Goal: Navigation & Orientation: Find specific page/section

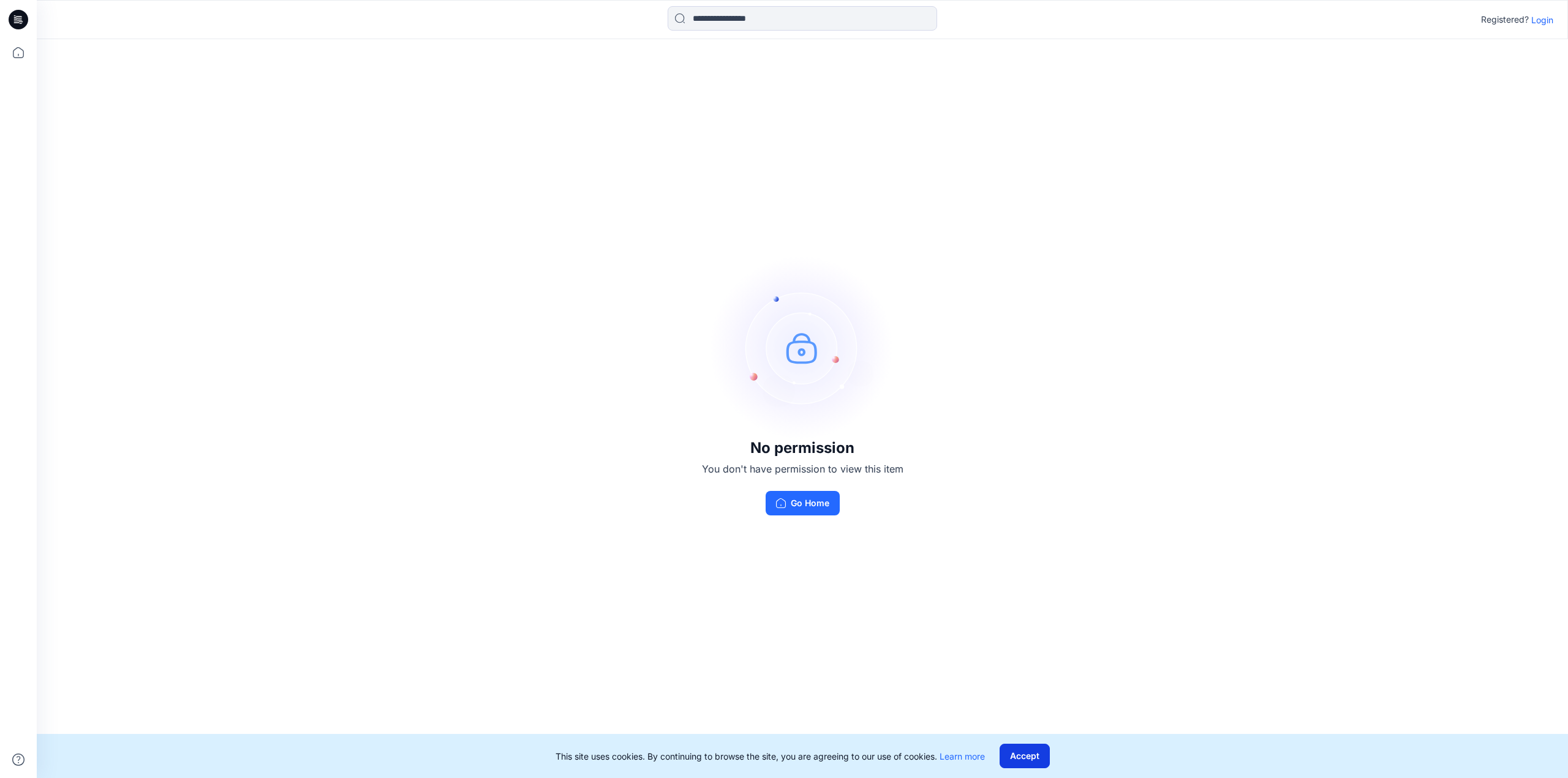
click at [1033, 757] on button "Accept" at bounding box center [1024, 756] width 50 height 24
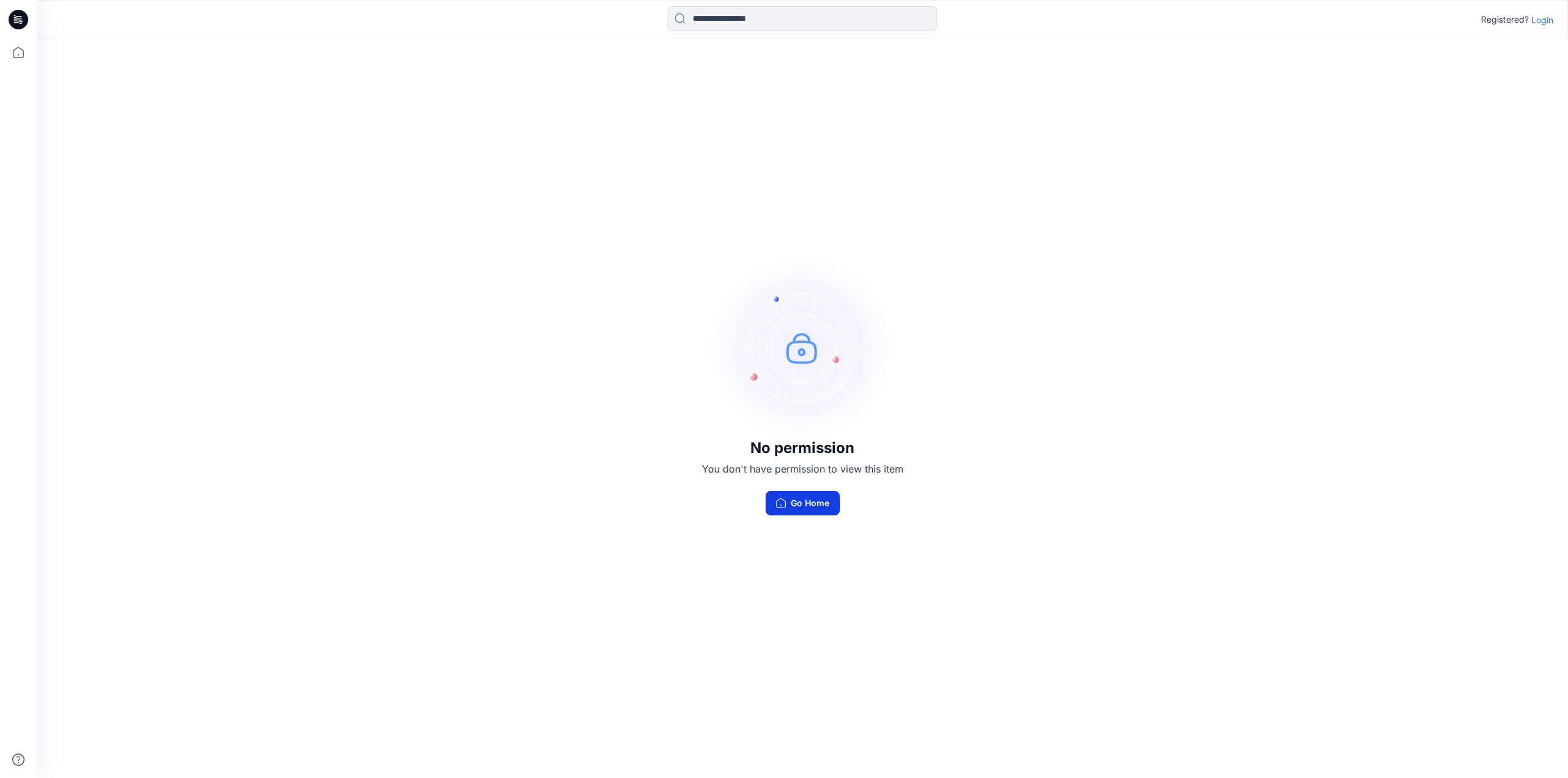
click at [811, 505] on button "Go Home" at bounding box center [802, 503] width 74 height 24
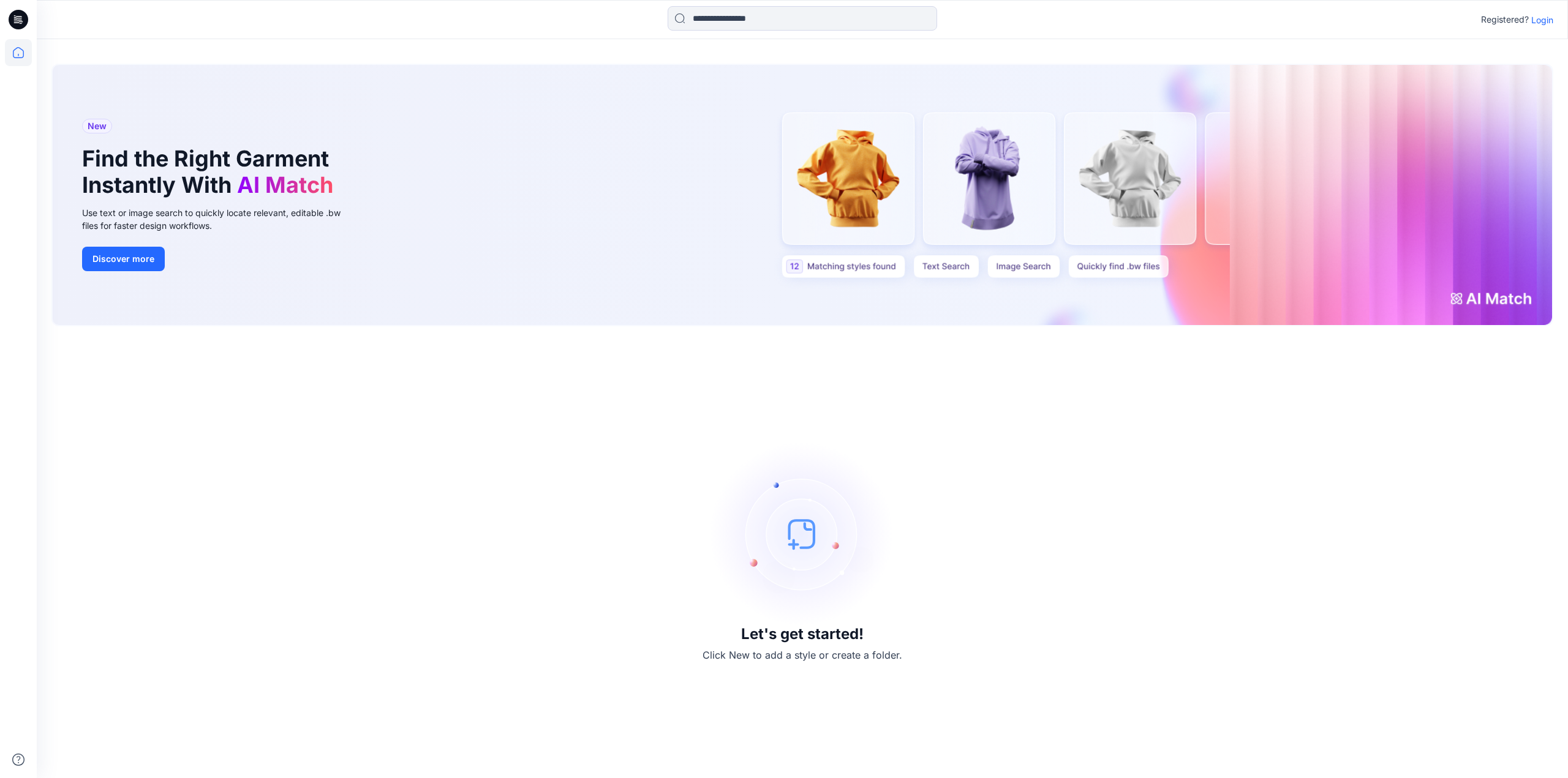
click at [1539, 21] on p "Login" at bounding box center [1541, 20] width 22 height 13
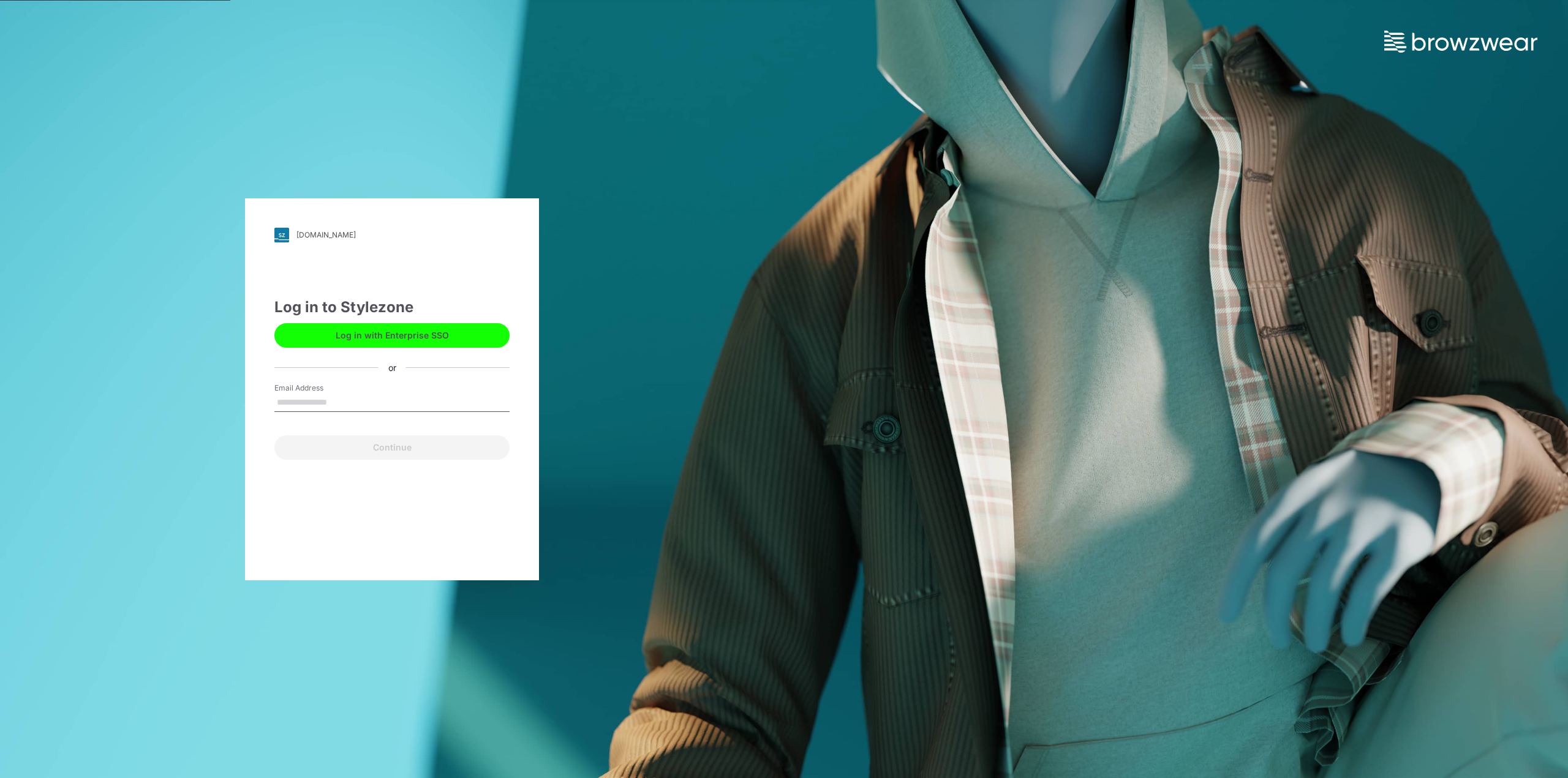
click at [315, 394] on input "Email Address" at bounding box center [391, 403] width 235 height 18
type input "**********"
click at [390, 445] on button "Continue" at bounding box center [391, 448] width 235 height 24
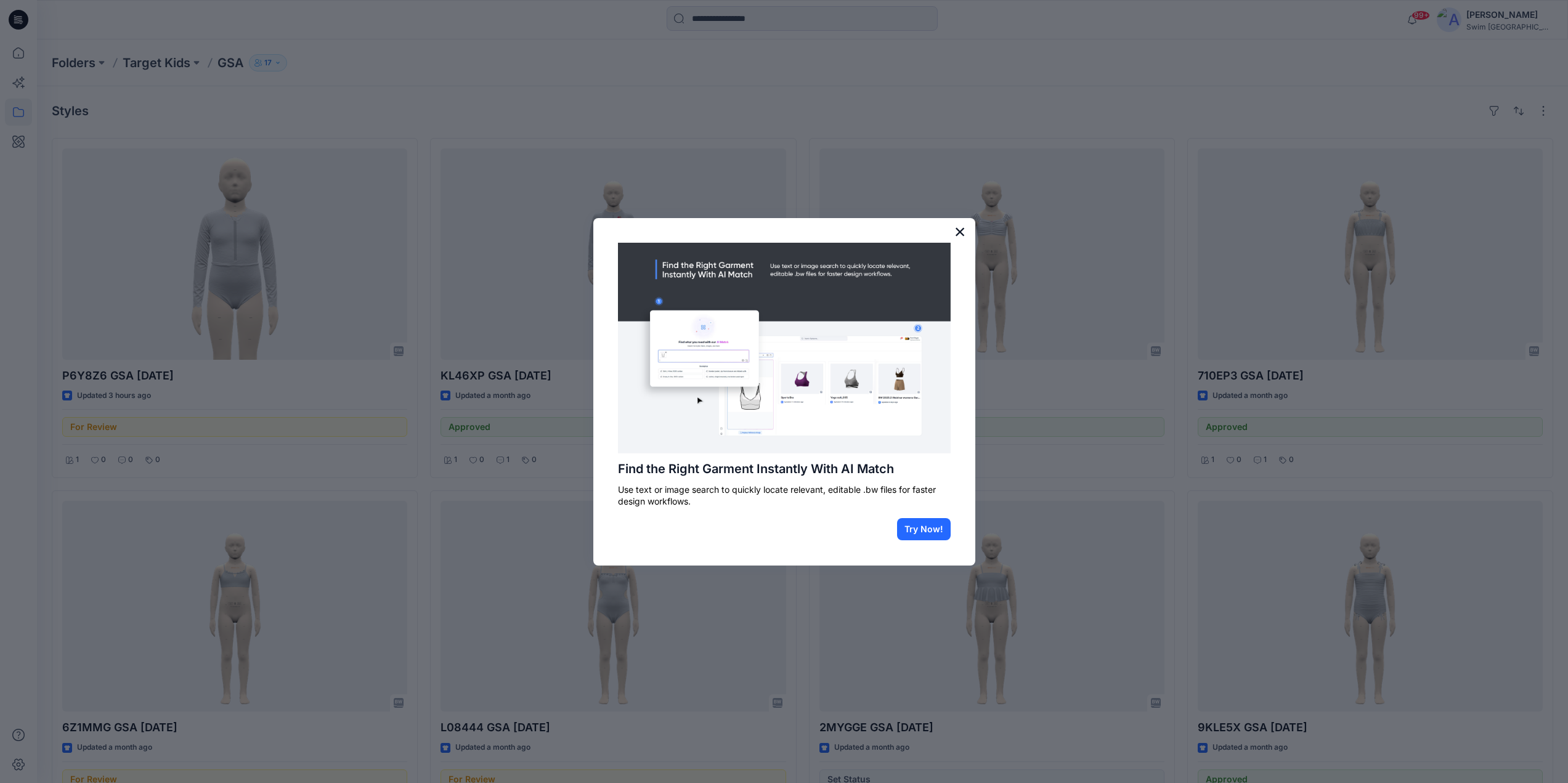
click at [961, 231] on button "×" at bounding box center [960, 231] width 11 height 20
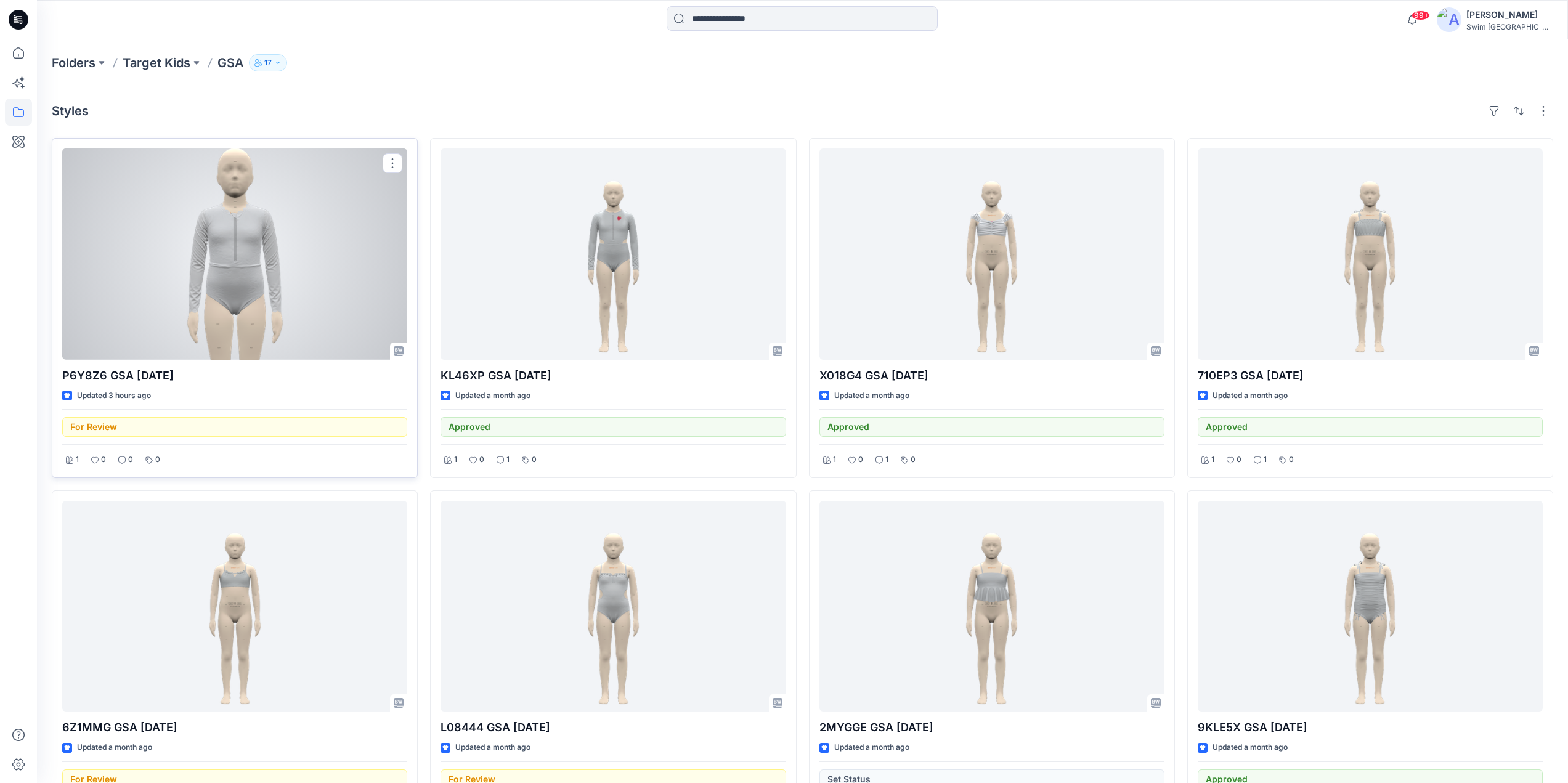
click at [222, 290] on div at bounding box center [234, 254] width 345 height 211
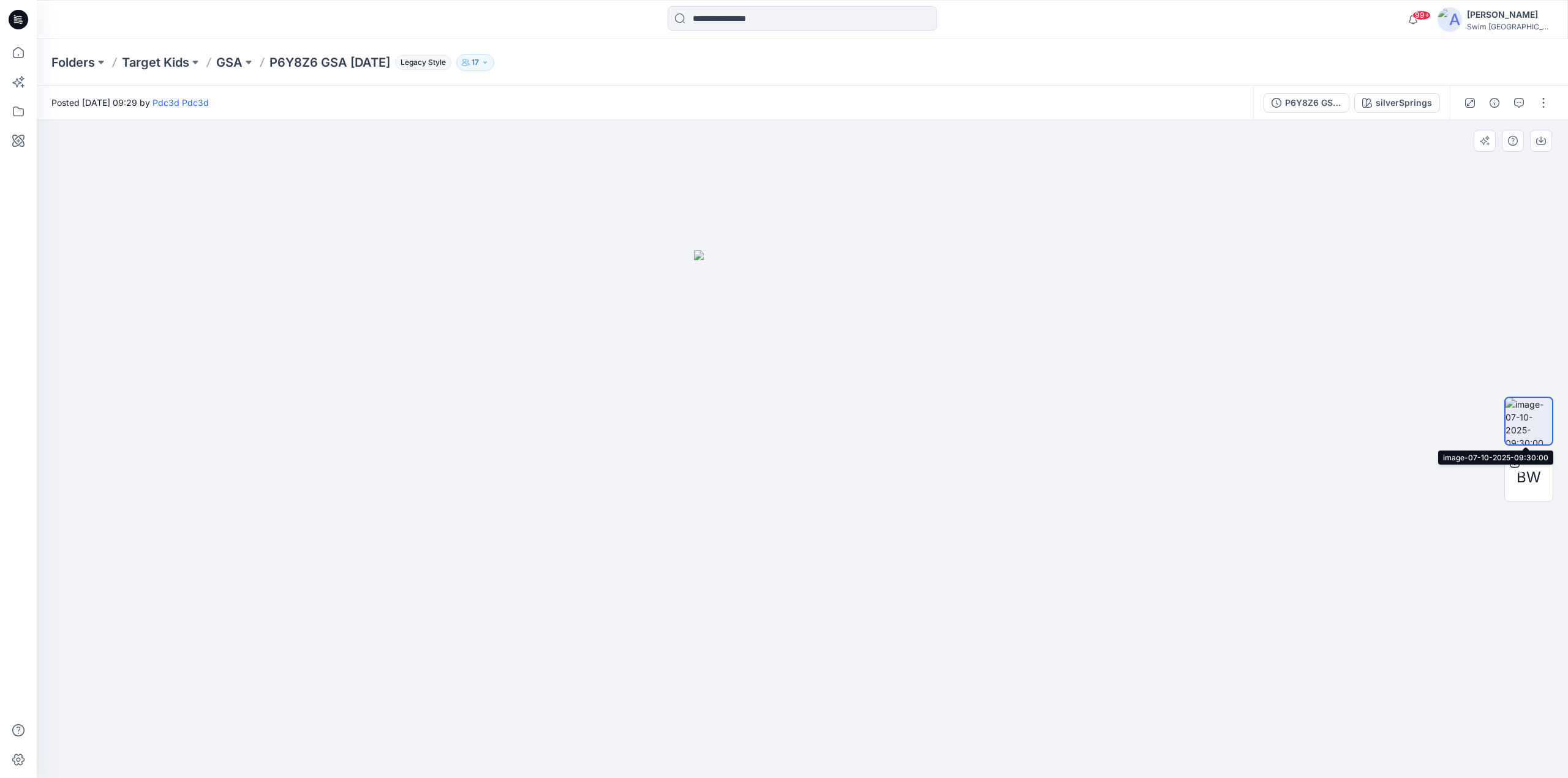
click at [1528, 418] on img at bounding box center [1528, 421] width 46 height 46
click at [826, 461] on img at bounding box center [802, 515] width 217 height 528
